Goal: Navigation & Orientation: Find specific page/section

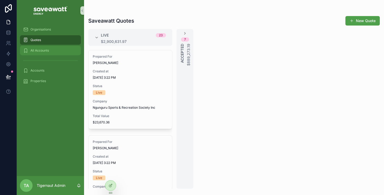
click at [53, 51] on div "All Accounts" at bounding box center [50, 50] width 55 height 8
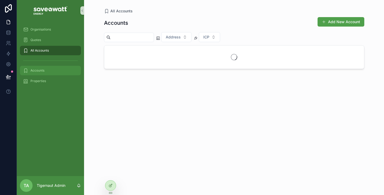
click at [49, 68] on div "Accounts" at bounding box center [50, 70] width 55 height 8
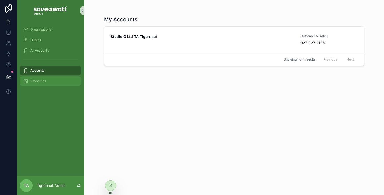
click at [40, 78] on div "Properties" at bounding box center [50, 81] width 55 height 8
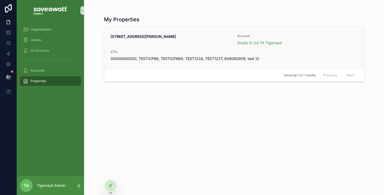
click at [204, 46] on div "[STREET_ADDRESS][PERSON_NAME] Account Studio G Ltd TA Tigernaut ICPs 0000000000…" at bounding box center [234, 47] width 247 height 27
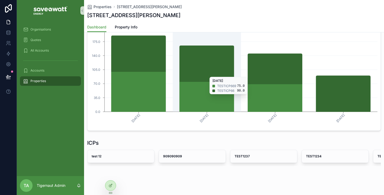
scroll to position [169, 0]
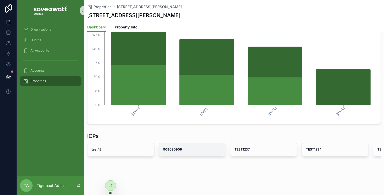
click at [182, 156] on link "909090909" at bounding box center [192, 149] width 67 height 13
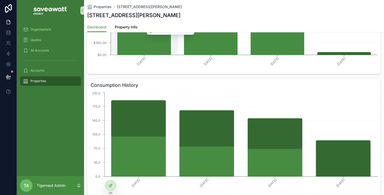
scroll to position [169, 0]
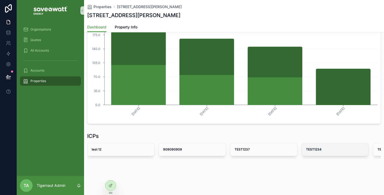
click at [314, 150] on strong "TEST1234" at bounding box center [314, 149] width 16 height 4
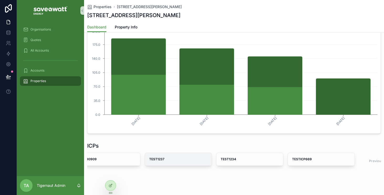
scroll to position [0, 114]
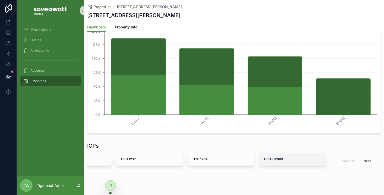
click at [275, 159] on strong "TESTICP669" at bounding box center [274, 159] width 20 height 4
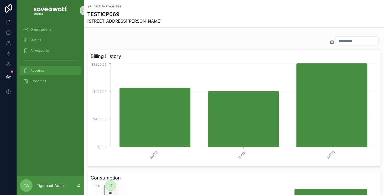
click at [48, 69] on div "Accounts" at bounding box center [50, 70] width 55 height 8
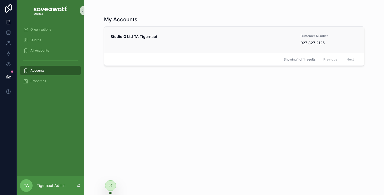
click at [157, 43] on div "Studio G Ltd TA Tigernaut" at bounding box center [203, 40] width 184 height 12
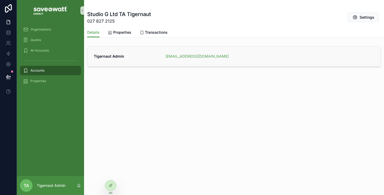
click at [157, 53] on div "Tigernaut Admin [EMAIL_ADDRESS][DOMAIN_NAME]" at bounding box center [234, 56] width 293 height 20
click at [110, 54] on span "Tigernaut Admin" at bounding box center [126, 56] width 65 height 5
click at [363, 13] on button "Settings" at bounding box center [363, 17] width 31 height 9
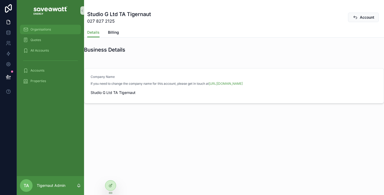
click at [52, 32] on div "Organisations" at bounding box center [50, 29] width 55 height 8
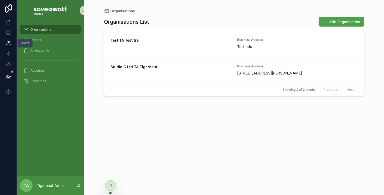
click at [10, 44] on icon at bounding box center [10, 44] width 1 height 1
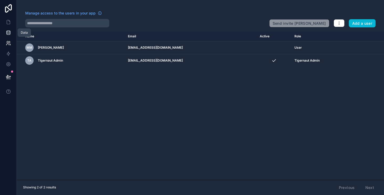
click at [10, 34] on icon at bounding box center [8, 32] width 5 height 5
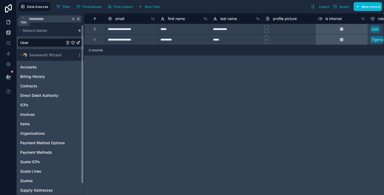
click at [6, 21] on icon at bounding box center [8, 21] width 5 height 5
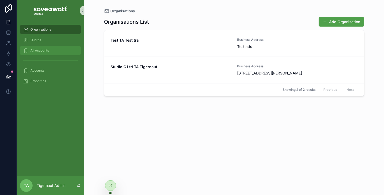
click at [57, 48] on div "All Accounts" at bounding box center [50, 50] width 55 height 8
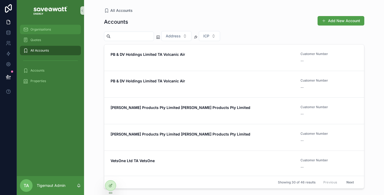
click at [50, 27] on div "Organisations" at bounding box center [50, 29] width 55 height 8
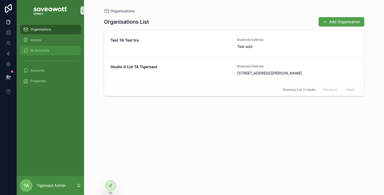
click at [46, 52] on span "All Accounts" at bounding box center [39, 50] width 18 height 4
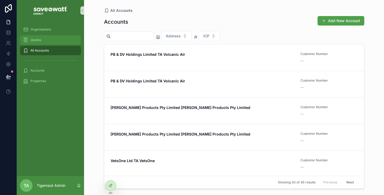
click at [46, 38] on div "Quotes" at bounding box center [50, 40] width 55 height 8
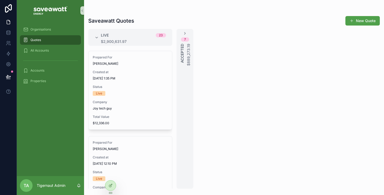
scroll to position [428, 0]
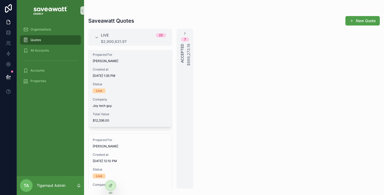
click at [122, 114] on span "Total Value" at bounding box center [130, 114] width 75 height 4
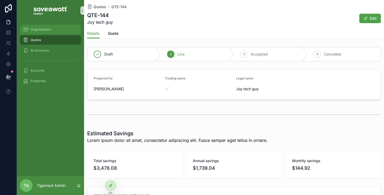
click at [52, 31] on div "Organisations" at bounding box center [50, 29] width 55 height 8
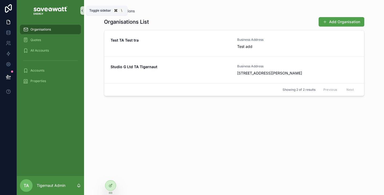
click at [81, 8] on button "scrollable content" at bounding box center [82, 10] width 4 height 8
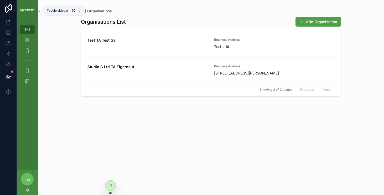
click at [41, 13] on button "scrollable content" at bounding box center [40, 10] width 4 height 8
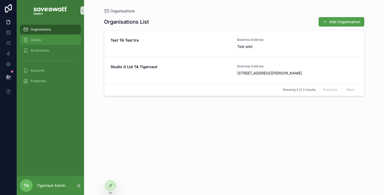
click at [33, 40] on span "Quotes" at bounding box center [35, 40] width 11 height 4
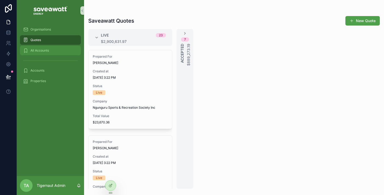
click at [57, 51] on div "All Accounts" at bounding box center [50, 50] width 55 height 8
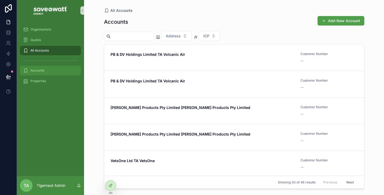
click at [45, 70] on div "Accounts" at bounding box center [50, 70] width 55 height 8
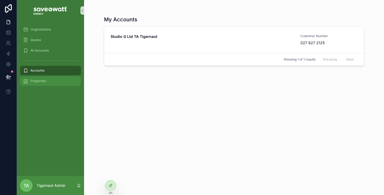
click at [50, 79] on div "Properties" at bounding box center [50, 81] width 55 height 8
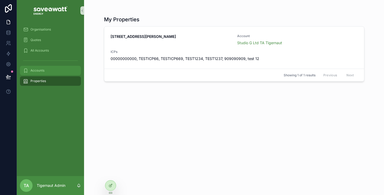
click at [51, 74] on div "Accounts" at bounding box center [50, 70] width 55 height 8
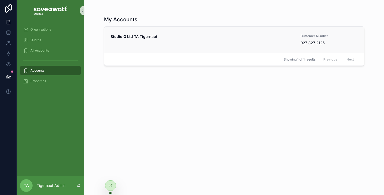
click at [138, 45] on div "Studio G Ltd TA Tigernaut" at bounding box center [203, 40] width 184 height 12
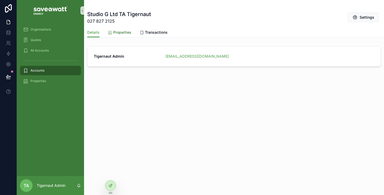
click at [125, 33] on span "Properties" at bounding box center [122, 32] width 18 height 5
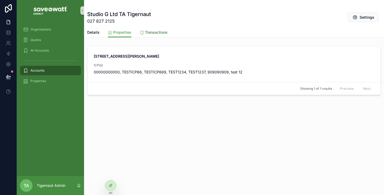
click at [149, 32] on span "Transactions" at bounding box center [156, 32] width 23 height 5
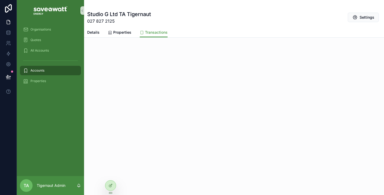
click at [225, 93] on div "Studio G Ltd TA Tigernaut 027 827 2125 Settings Transactions Details Properties…" at bounding box center [234, 97] width 300 height 195
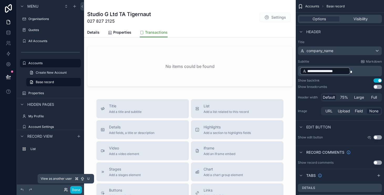
click at [66, 189] on icon at bounding box center [66, 189] width 4 height 4
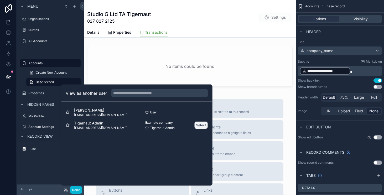
click at [199, 125] on button "Select" at bounding box center [202, 125] width 14 height 8
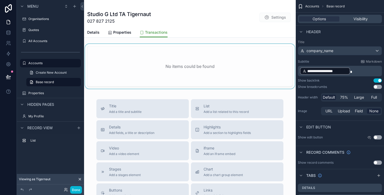
click at [156, 56] on div "scrollable content" at bounding box center [190, 67] width 212 height 47
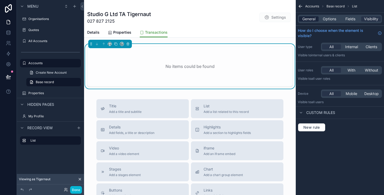
click at [314, 18] on span "General" at bounding box center [309, 18] width 13 height 5
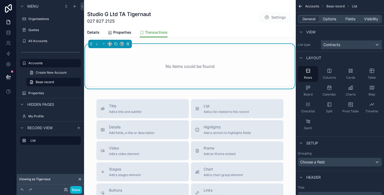
click at [357, 41] on div "Contracts" at bounding box center [351, 44] width 60 height 8
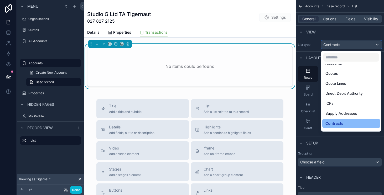
scroll to position [28, 0]
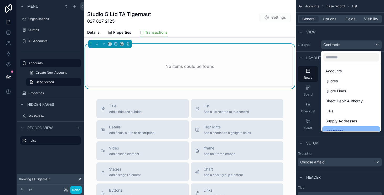
click at [311, 43] on div "scrollable content" at bounding box center [192, 97] width 384 height 195
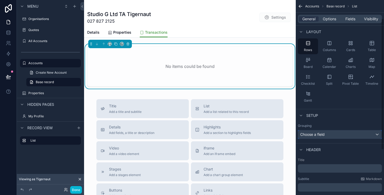
click at [360, 135] on div "Choose a field" at bounding box center [340, 134] width 84 height 8
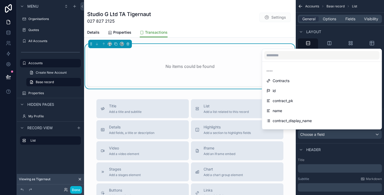
click at [355, 140] on div "scrollable content" at bounding box center [192, 97] width 384 height 195
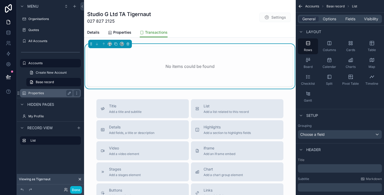
click at [50, 93] on label "Properties" at bounding box center [49, 93] width 42 height 4
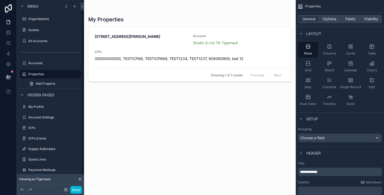
click at [141, 32] on div "scrollable content" at bounding box center [190, 94] width 212 height 188
click at [138, 37] on strong "[STREET_ADDRESS][PERSON_NAME]" at bounding box center [127, 36] width 65 height 4
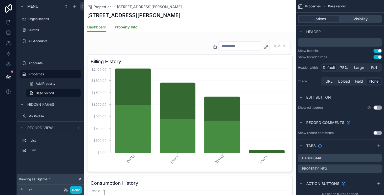
click at [130, 31] on link "Property Info" at bounding box center [126, 27] width 23 height 11
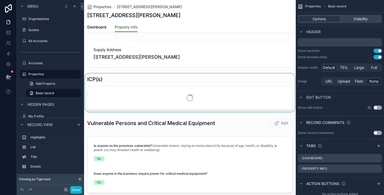
scroll to position [5, 0]
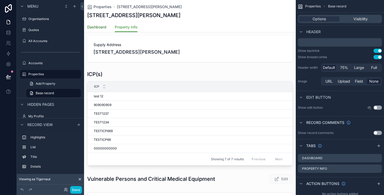
click at [101, 26] on span "Dashboard" at bounding box center [96, 26] width 19 height 5
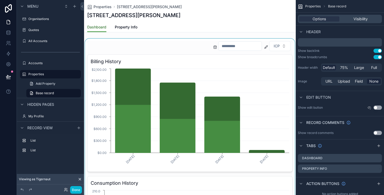
scroll to position [29, 0]
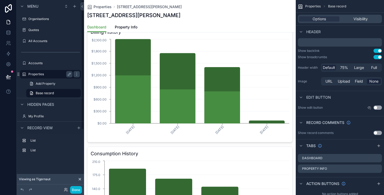
click at [36, 73] on label "Properties" at bounding box center [49, 74] width 42 height 4
